Goal: Task Accomplishment & Management: Use online tool/utility

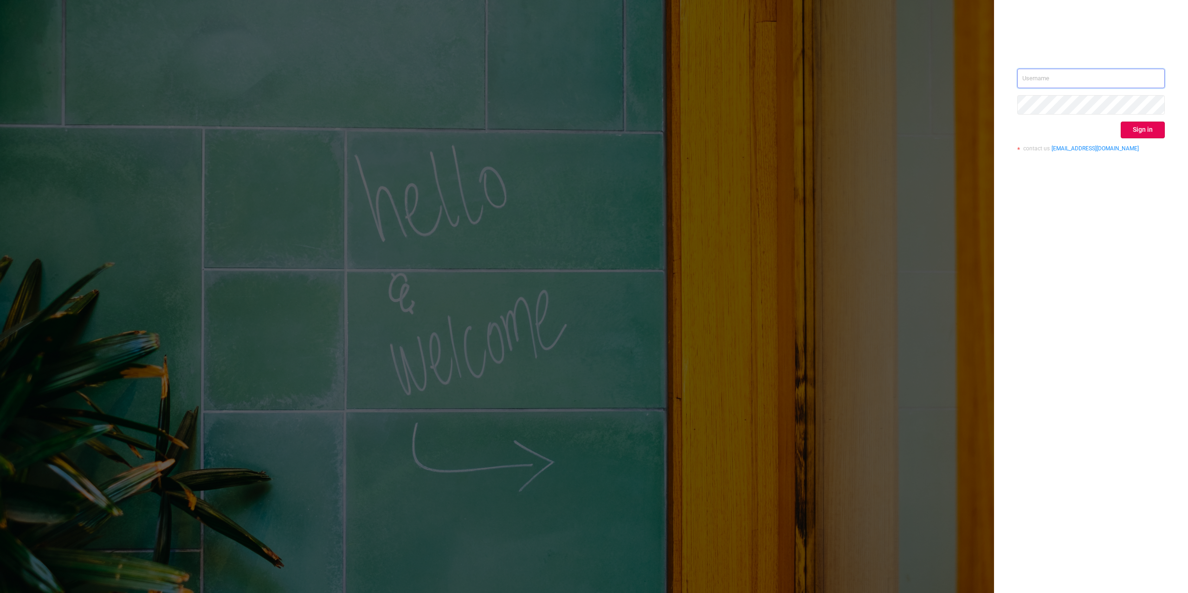
type input "mary@lunamedia.io"
click at [1135, 138] on div "mary@lunamedia.io Sign in contact us info@protected.media" at bounding box center [1091, 114] width 148 height 90
click at [1133, 133] on button "Sign in" at bounding box center [1143, 130] width 44 height 17
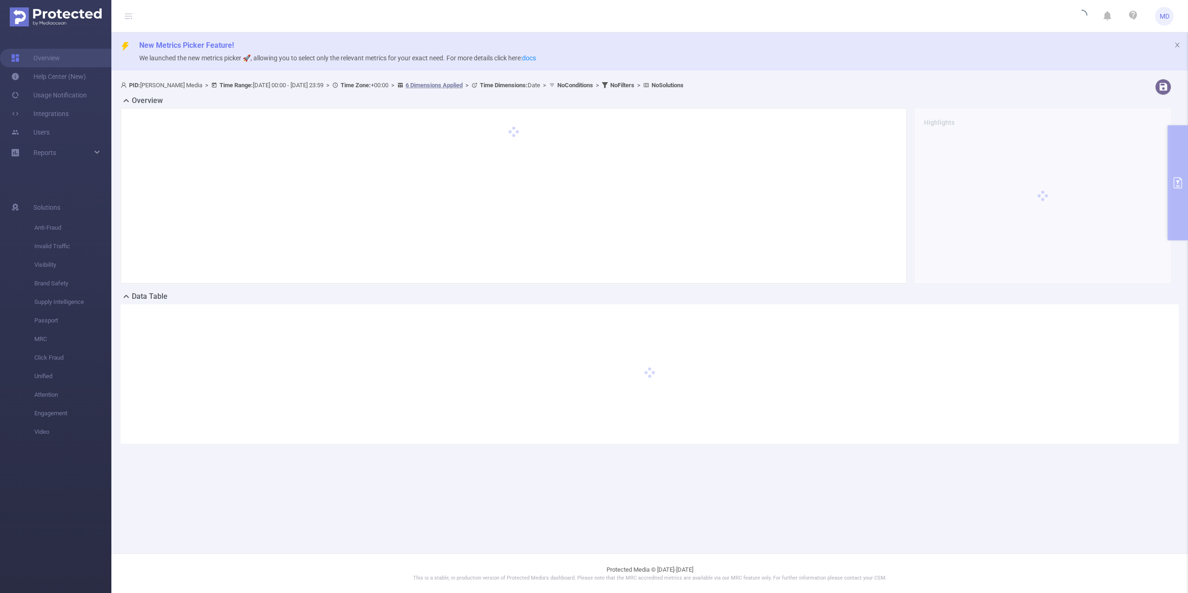
click at [463, 220] on div at bounding box center [513, 196] width 767 height 156
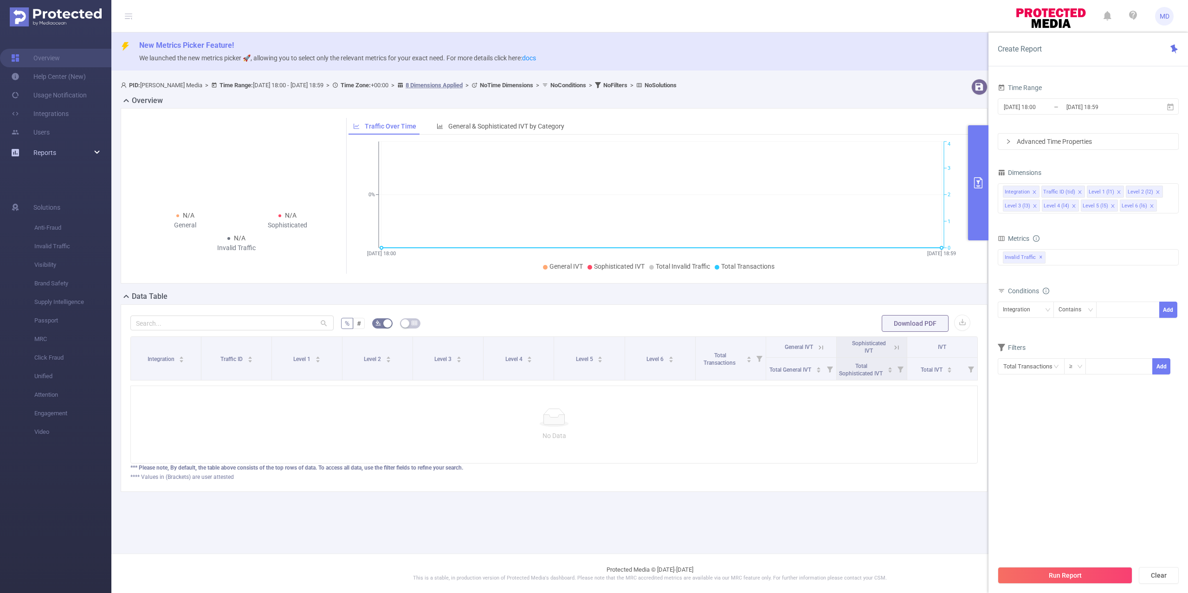
click at [54, 143] on link "Reports" at bounding box center [44, 152] width 23 height 19
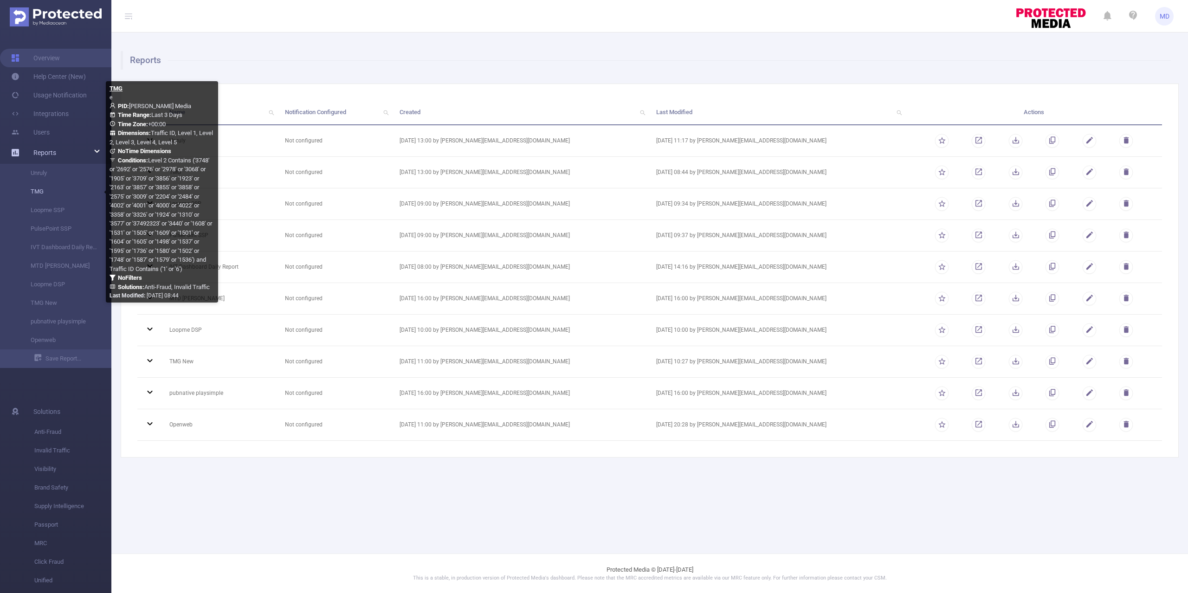
click at [37, 190] on link "TMG" at bounding box center [60, 191] width 82 height 19
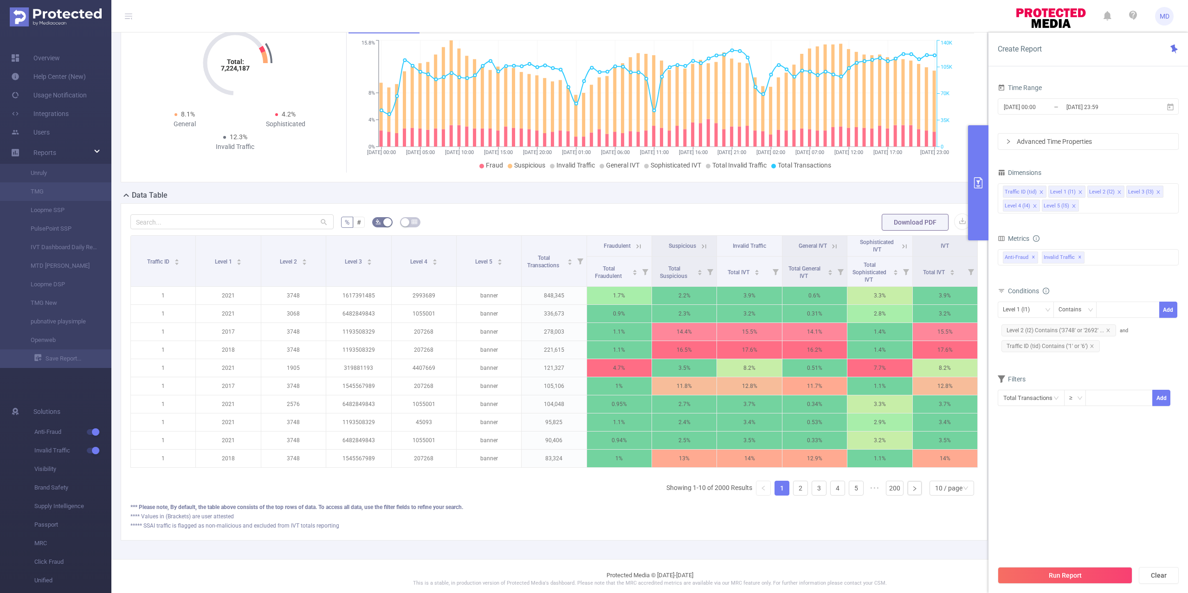
scroll to position [136, 0]
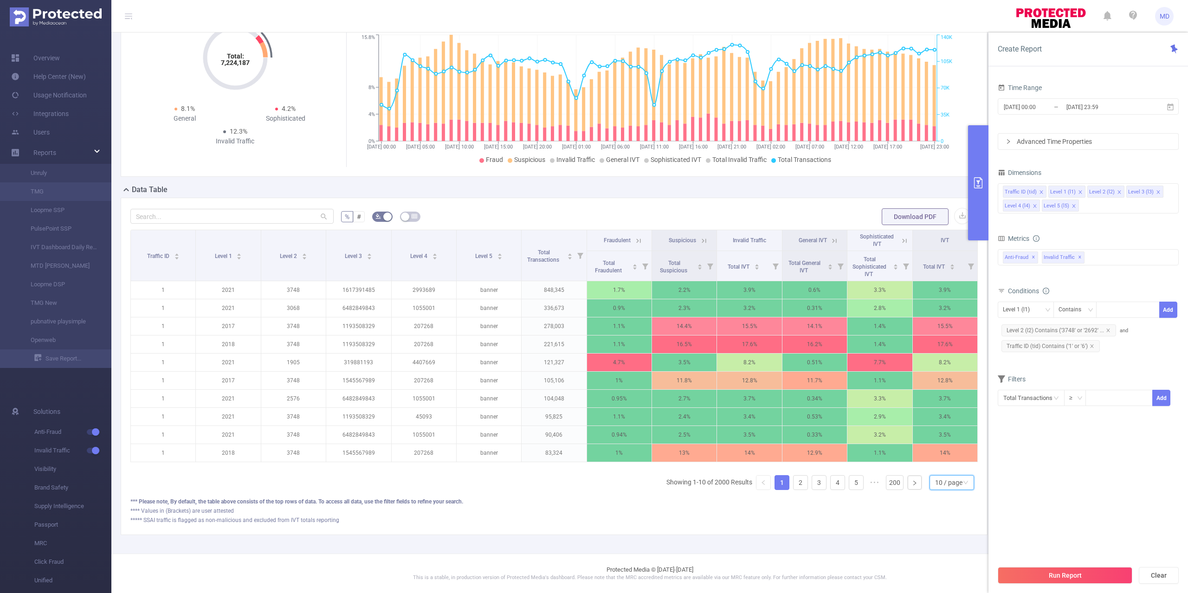
click at [938, 487] on div "10 / page" at bounding box center [948, 483] width 27 height 14
click at [944, 470] on li "50 / page" at bounding box center [941, 477] width 45 height 15
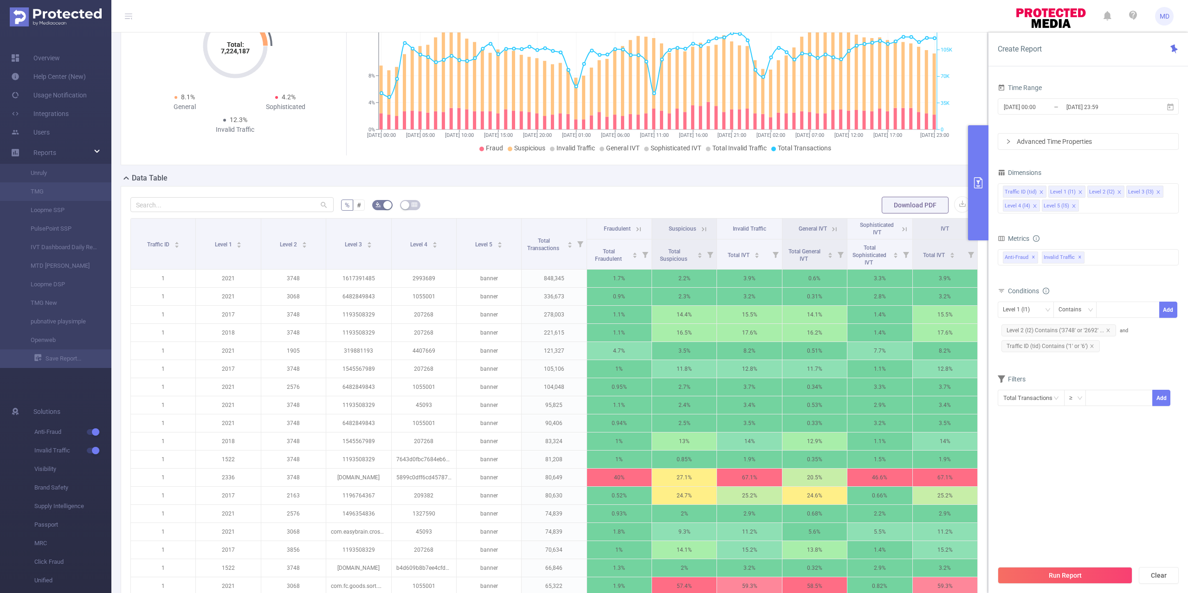
click at [835, 169] on div "Total: 7,224,187 Total: 7,224,187 2.7% Fraudulent 9.6% Suspicious 12.3% Invalid…" at bounding box center [554, 81] width 874 height 183
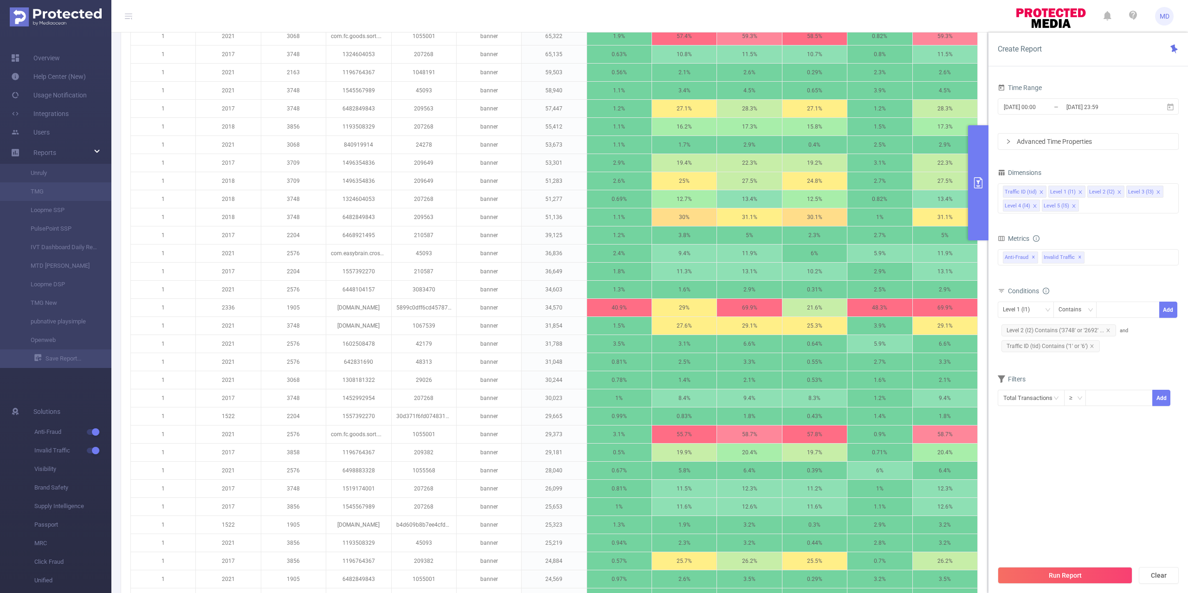
scroll to position [247, 0]
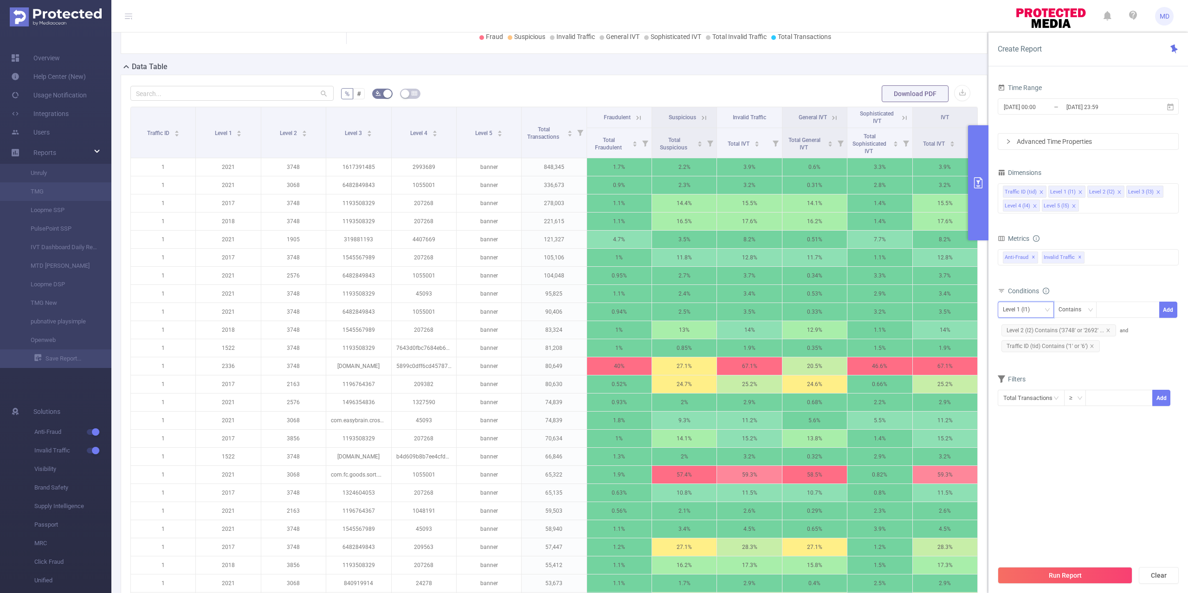
click at [1038, 312] on div "Level 1 (l1)" at bounding box center [1026, 309] width 46 height 15
click at [1017, 389] on li "Level 4 (l4)" at bounding box center [1026, 389] width 56 height 15
click at [1124, 314] on div at bounding box center [1127, 309] width 53 height 15
paste input "1016803"
type input "1016803"
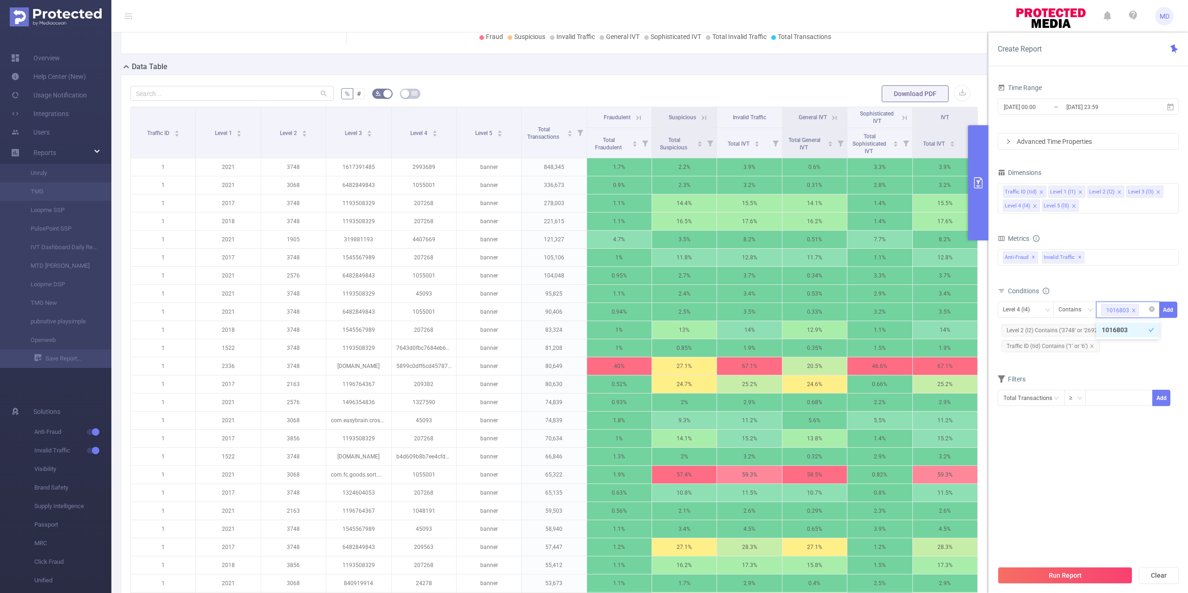
click at [1144, 310] on div "1016803" at bounding box center [1127, 309] width 53 height 15
click at [1053, 577] on button "Run Report" at bounding box center [1065, 575] width 135 height 17
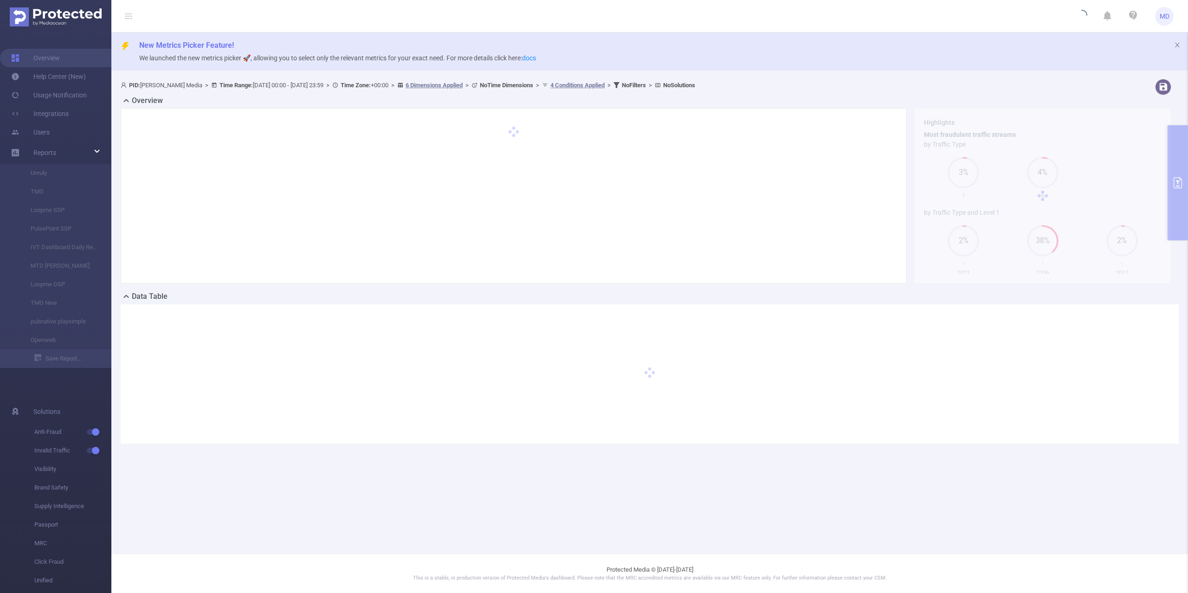
scroll to position [0, 0]
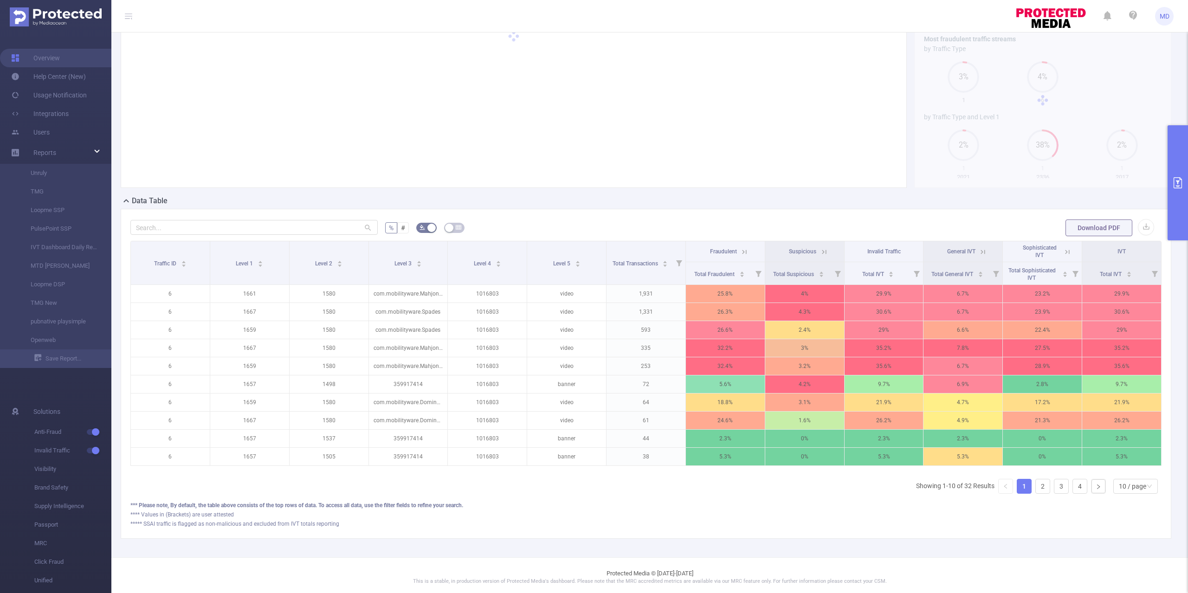
scroll to position [111, 0]
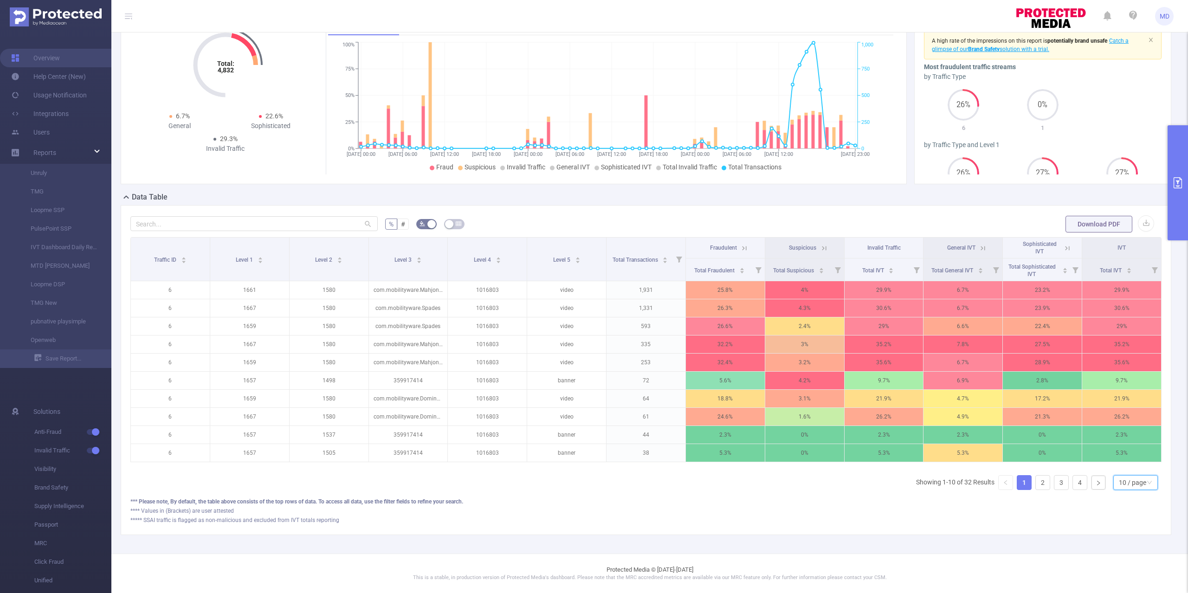
click at [1119, 482] on div "10 / page" at bounding box center [1132, 483] width 27 height 14
click at [1133, 470] on li "50 / page" at bounding box center [1125, 477] width 45 height 15
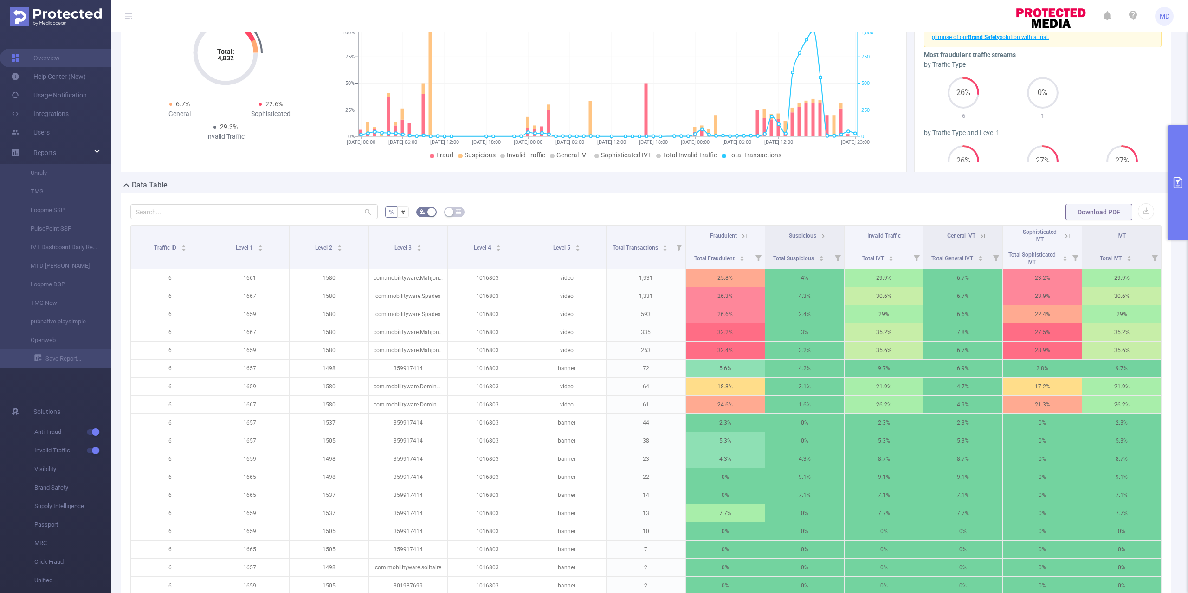
click at [808, 184] on div "Data Table" at bounding box center [650, 186] width 1058 height 13
click at [740, 237] on icon at bounding box center [744, 236] width 8 height 8
